Goal: Use online tool/utility: Utilize a website feature to perform a specific function

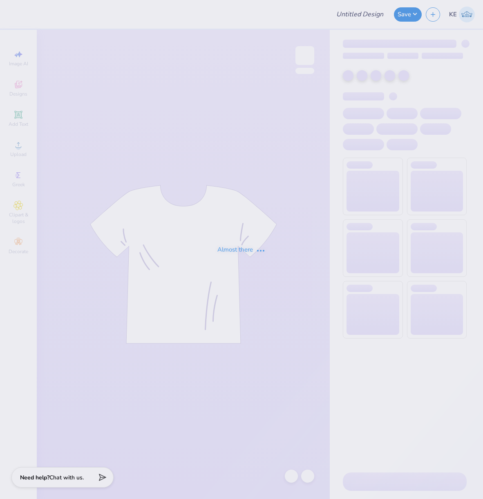
type input "[PERSON_NAME] : [US_STATE][GEOGRAPHIC_DATA]"
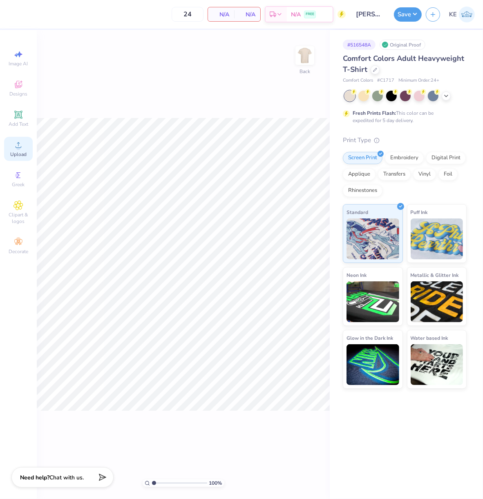
click at [22, 160] on div "Upload" at bounding box center [18, 149] width 29 height 24
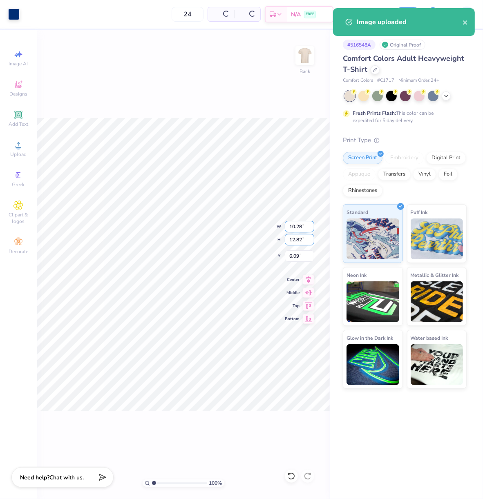
drag, startPoint x: 291, startPoint y: 236, endPoint x: 292, endPoint y: 231, distance: 5.2
click at [291, 236] on input "12.82" at bounding box center [299, 239] width 29 height 11
click at [292, 229] on input "10.28" at bounding box center [299, 226] width 29 height 11
type input "11.00"
type input "13.72"
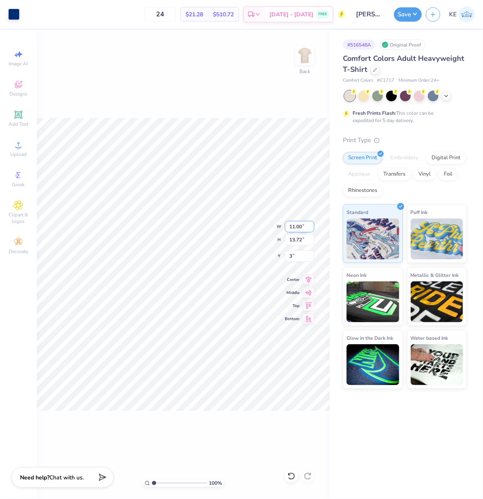
type input "3.00"
click at [412, 13] on button "Save" at bounding box center [408, 13] width 28 height 14
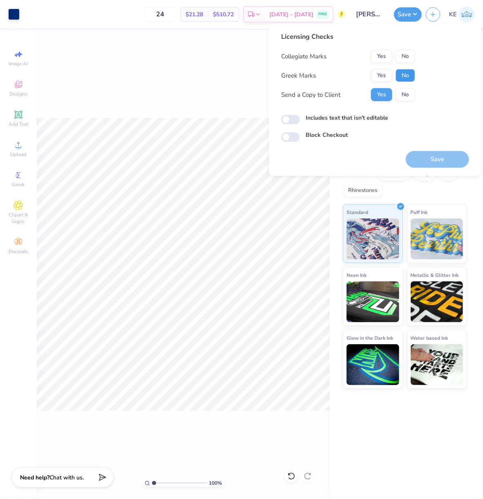
click at [399, 81] on button "No" at bounding box center [406, 75] width 20 height 13
click at [404, 52] on button "No" at bounding box center [406, 56] width 20 height 13
click at [444, 153] on button "Save" at bounding box center [437, 159] width 63 height 17
